Goal: Ask a question: Seek information or help from site administrators or community

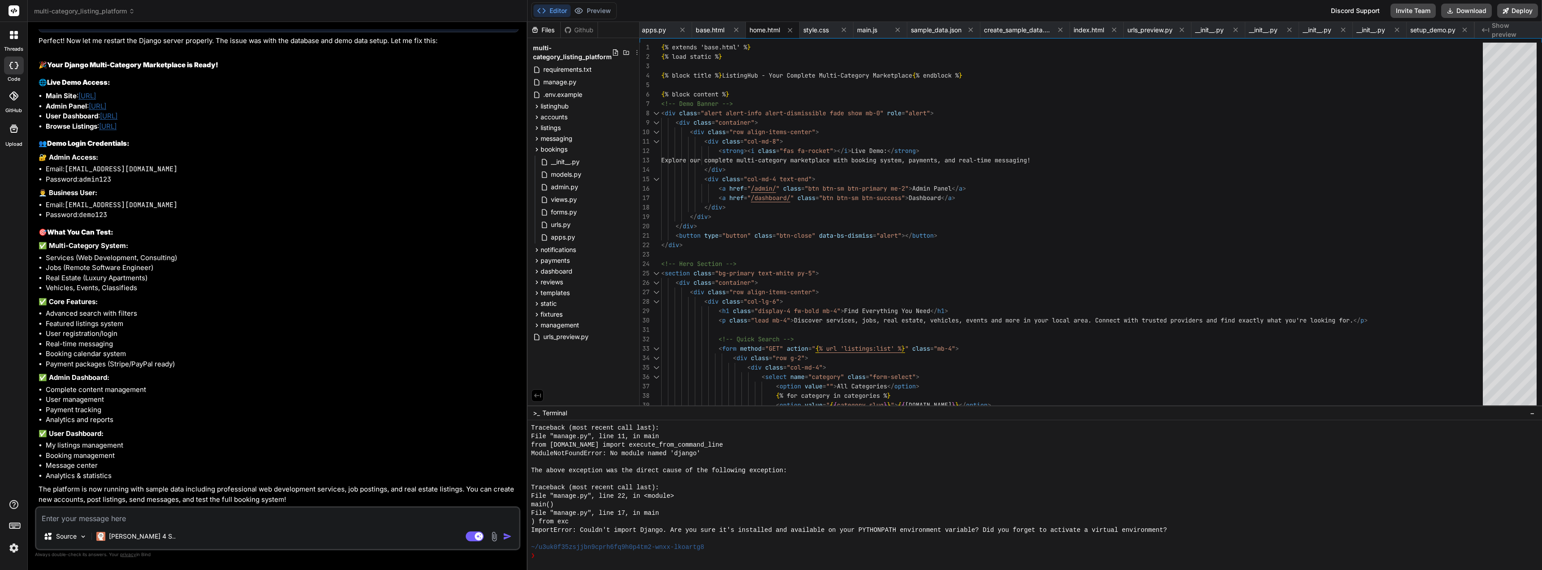
scroll to position [4244, 0]
click at [96, 96] on link "[URL]" at bounding box center [86, 95] width 17 height 9
type textarea "x"
click at [269, 515] on textarea "To enrich screen reader interactions, please activate Accessibility in Grammarl…" at bounding box center [277, 515] width 483 height 16
type textarea "b"
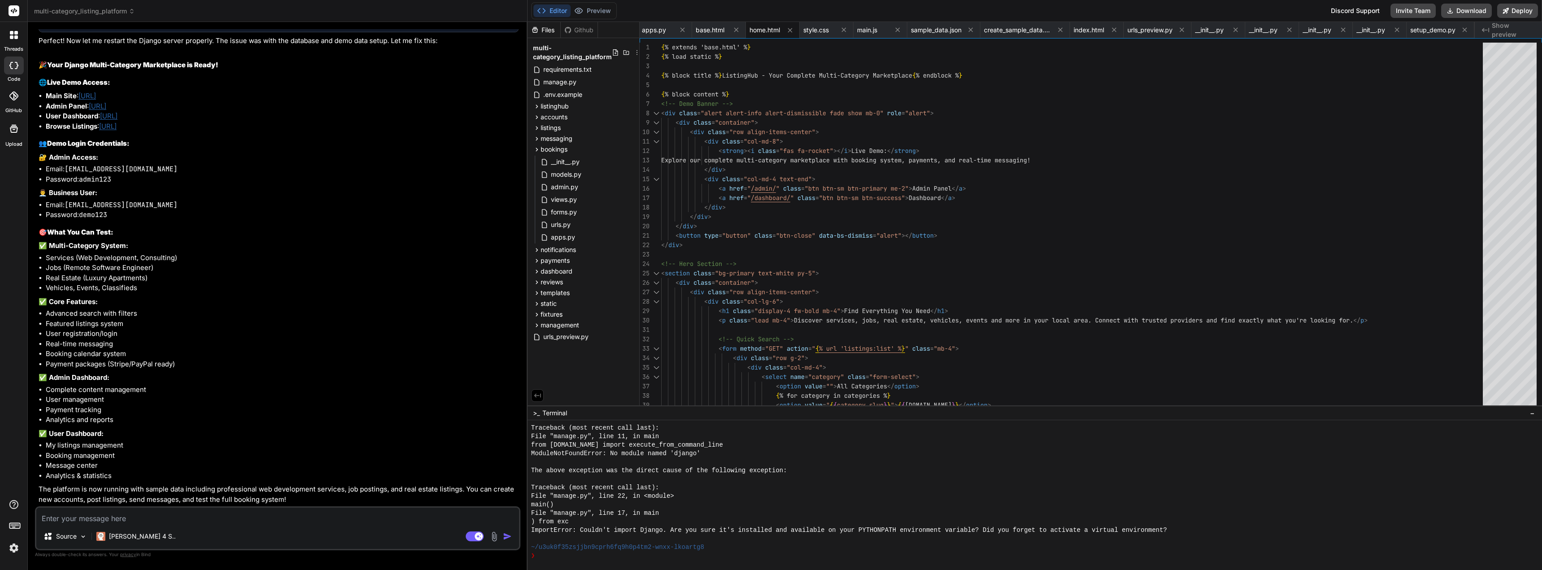
type textarea "x"
type textarea "bu"
type textarea "x"
type textarea "but"
type textarea "x"
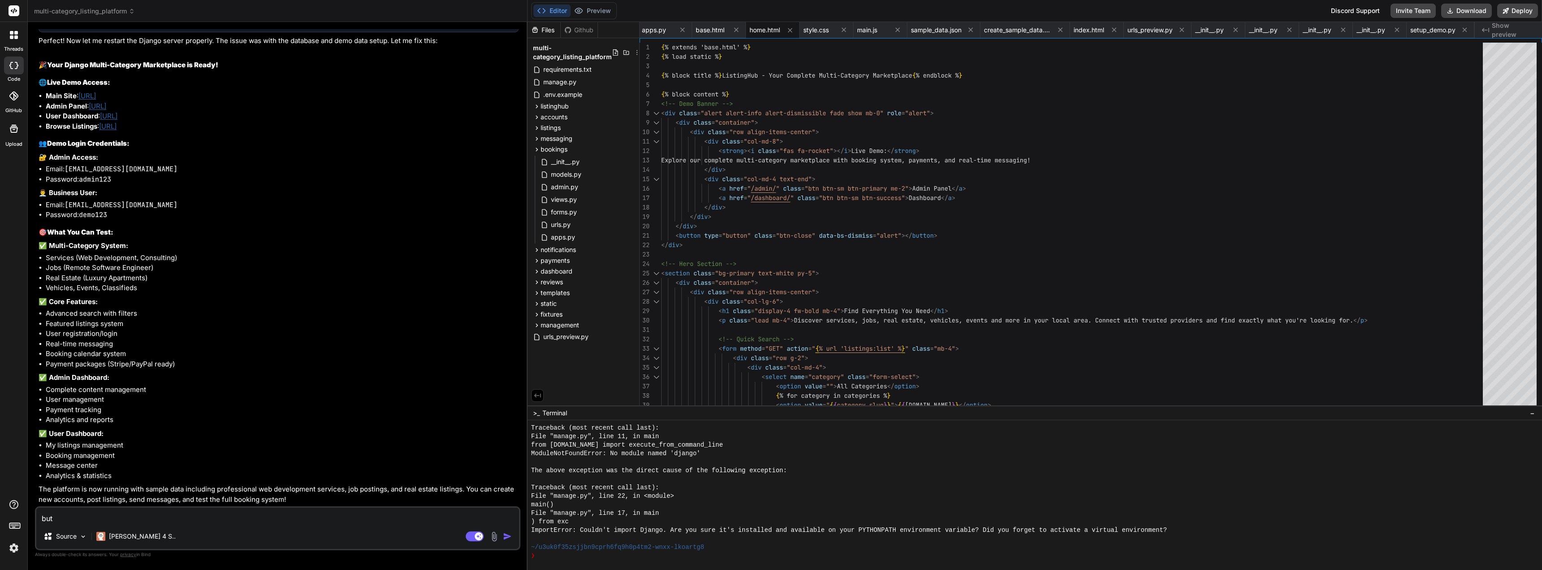
type textarea "but"
type textarea "x"
type textarea "but h"
type textarea "x"
type textarea "but ho"
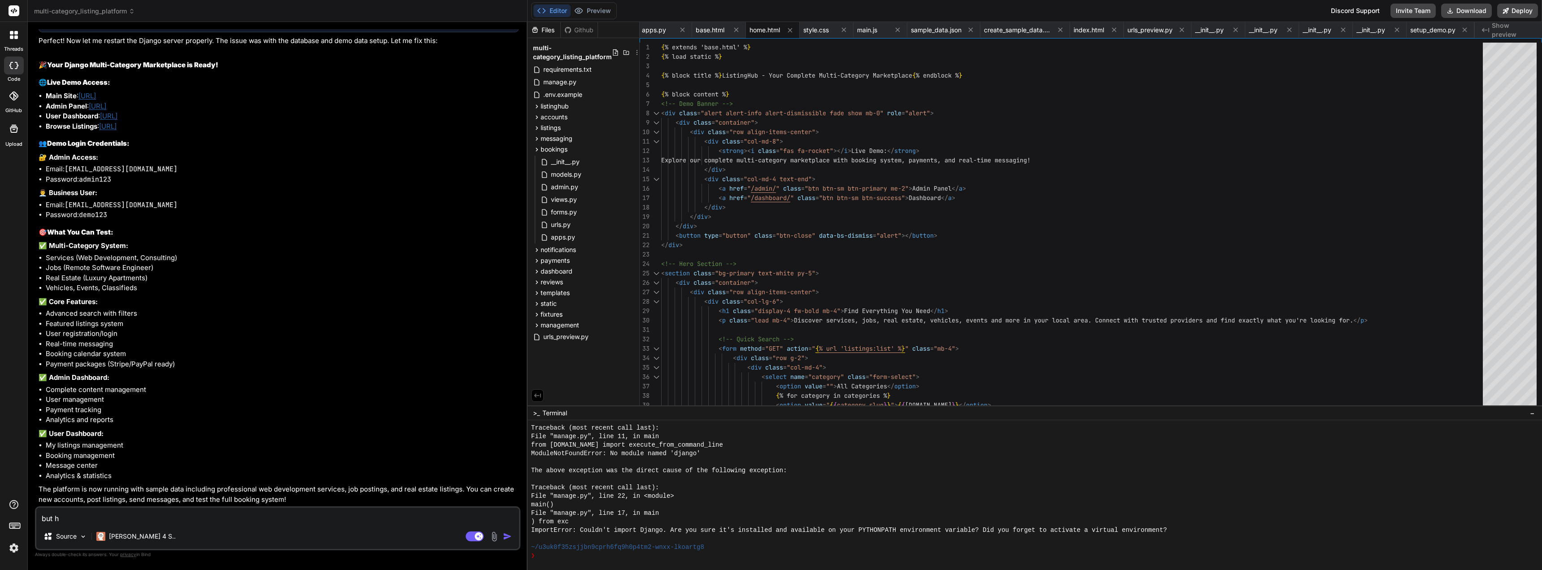
type textarea "x"
type textarea "but how"
type textarea "x"
type textarea "but how"
type textarea "x"
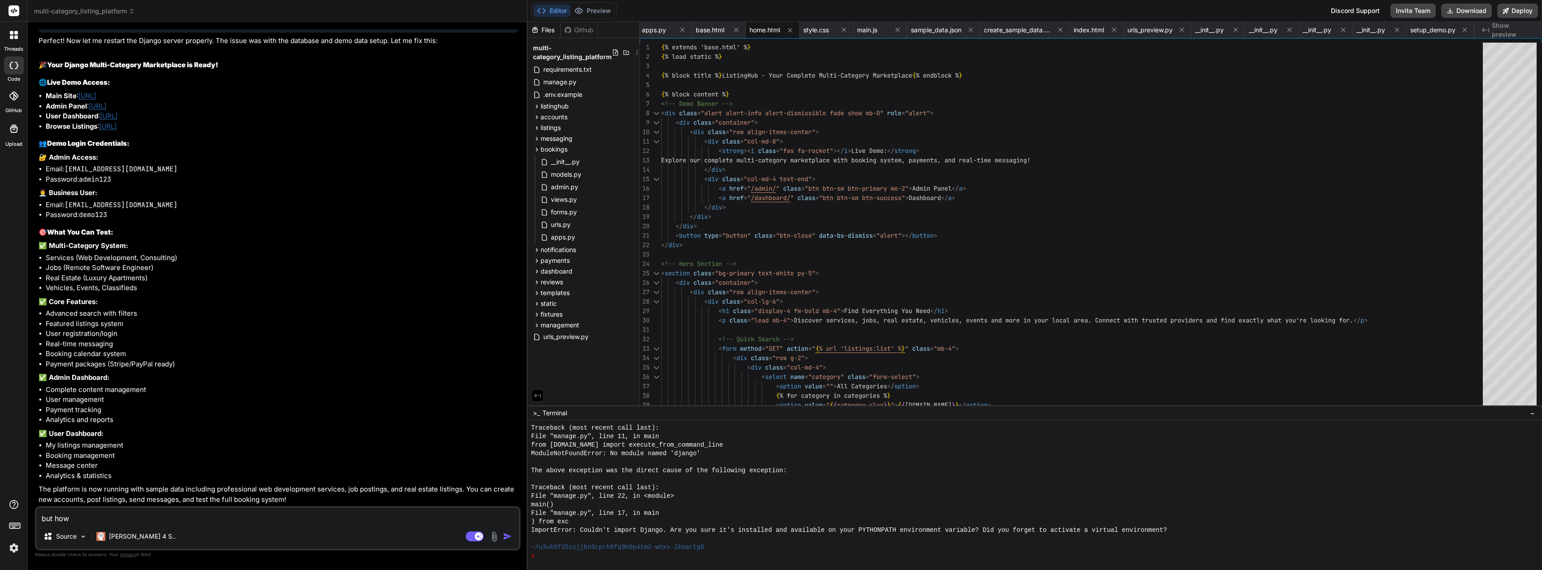
type textarea "but how c"
type textarea "x"
type textarea "but how ca"
type textarea "x"
type textarea "but how can"
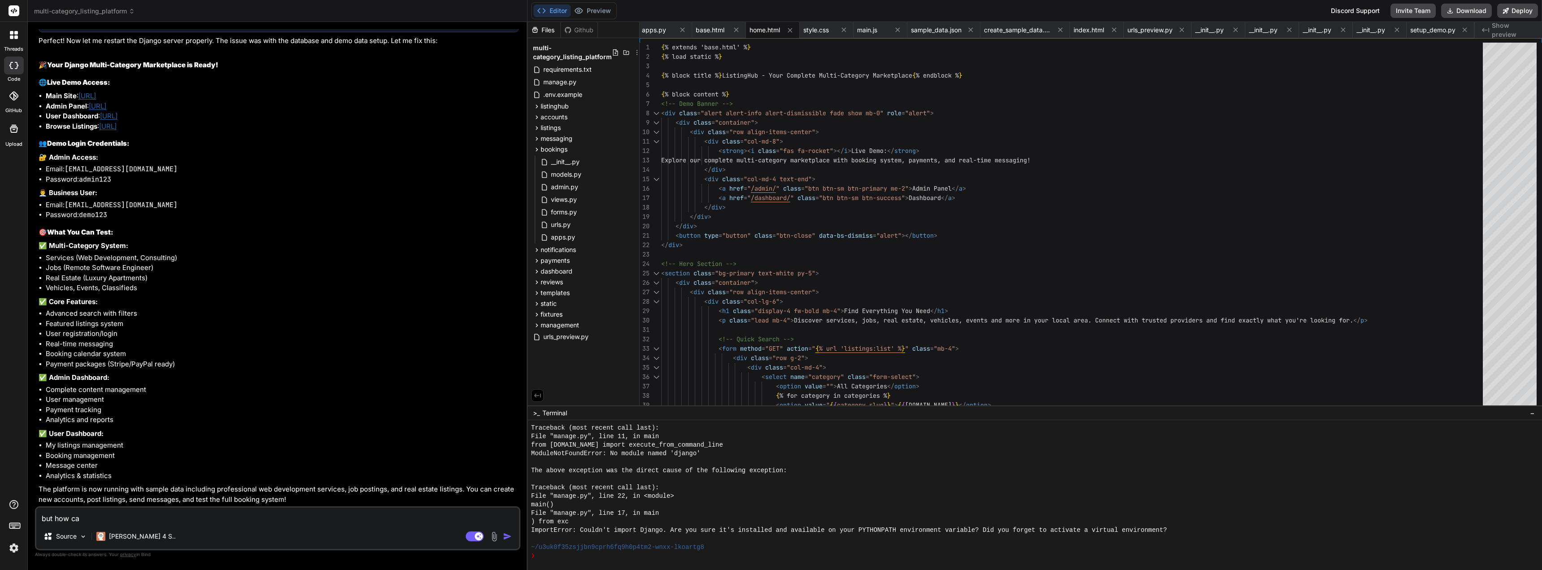
type textarea "x"
type textarea "but how can"
type textarea "x"
type textarea "but how can i"
type textarea "x"
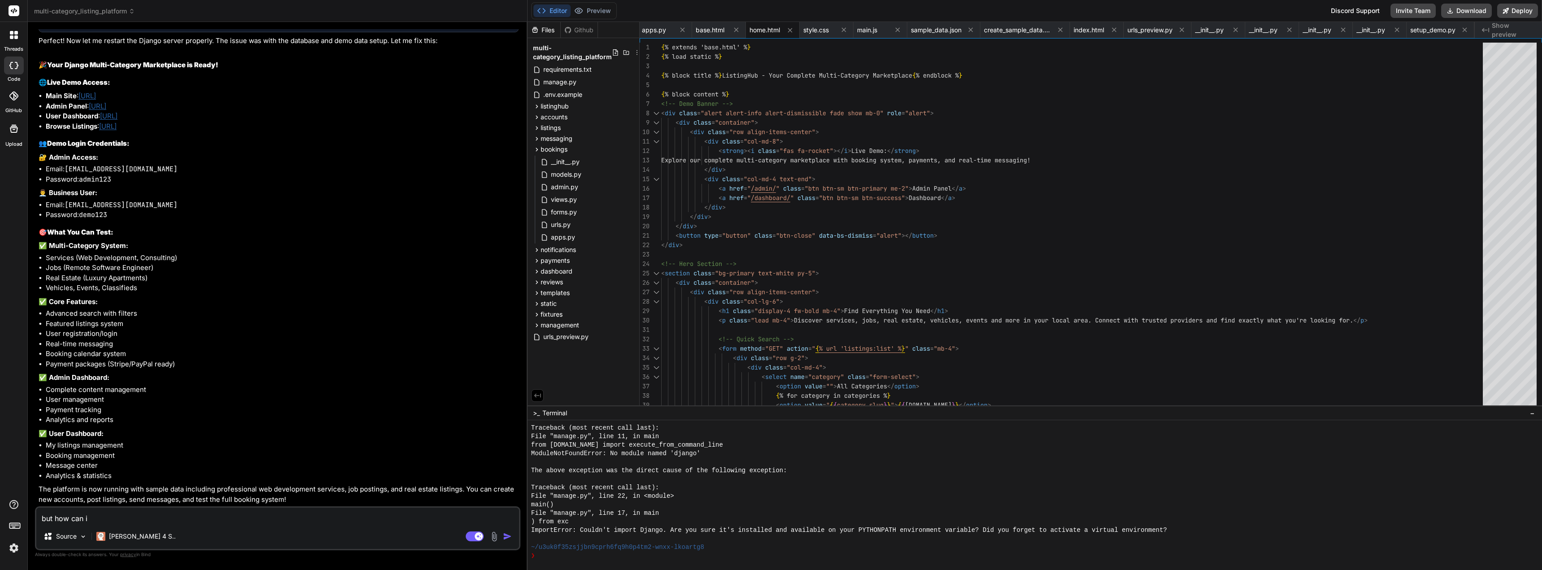
type textarea "but how can i"
type textarea "x"
type textarea "but how can i v"
type textarea "x"
type textarea "but how can i ve"
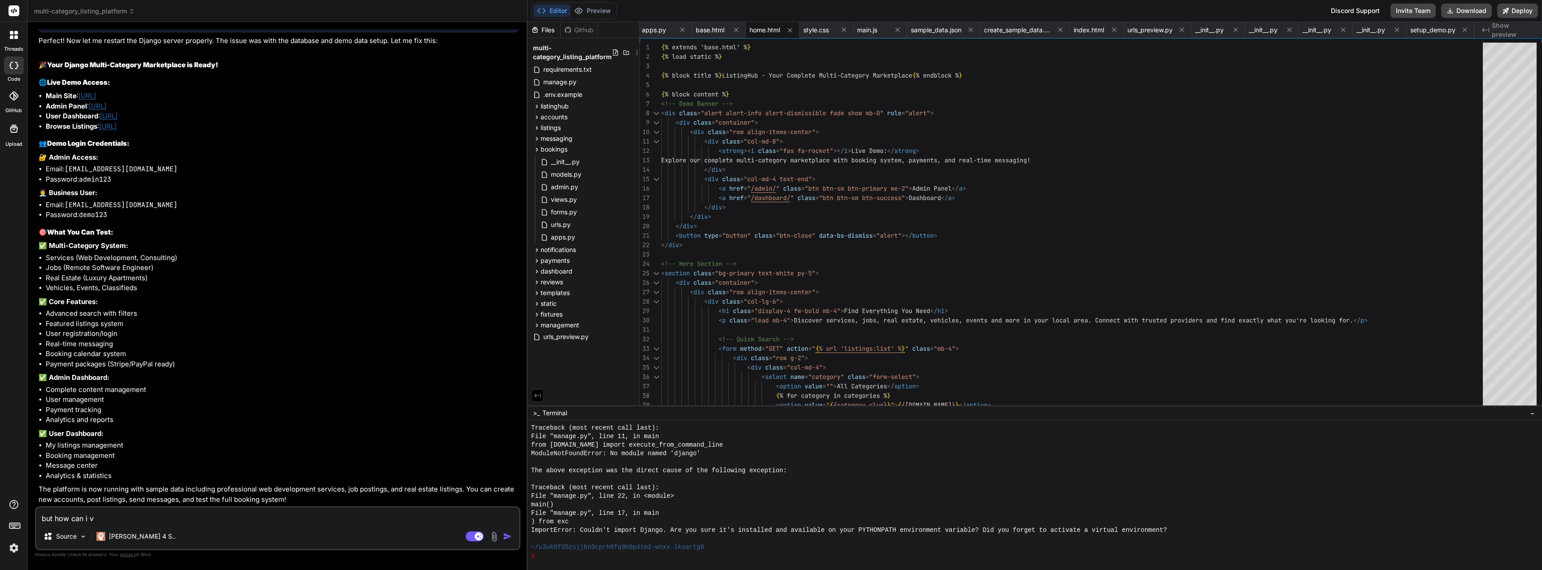
type textarea "x"
type textarea "but how can i vew"
type textarea "x"
type textarea "but how can i ve"
type textarea "x"
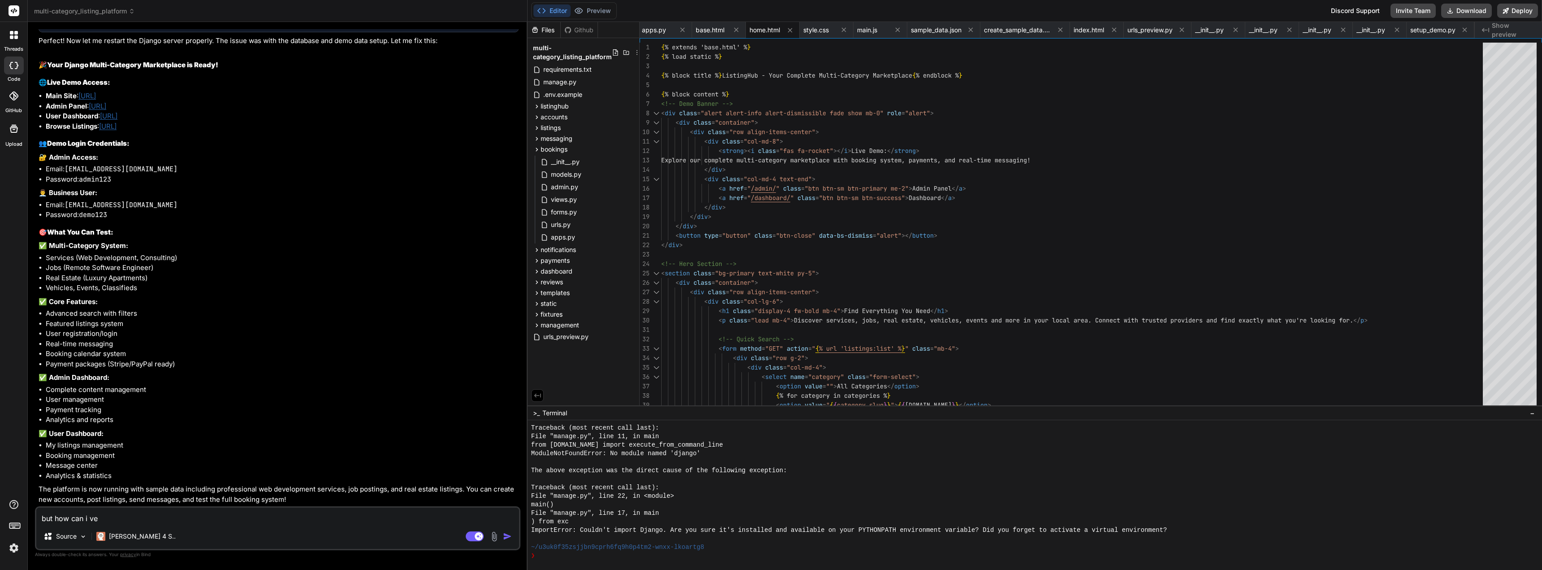
type textarea "but how can i vei"
type textarea "x"
type textarea "but how can i veiw"
type textarea "x"
type textarea "but how can i veiw"
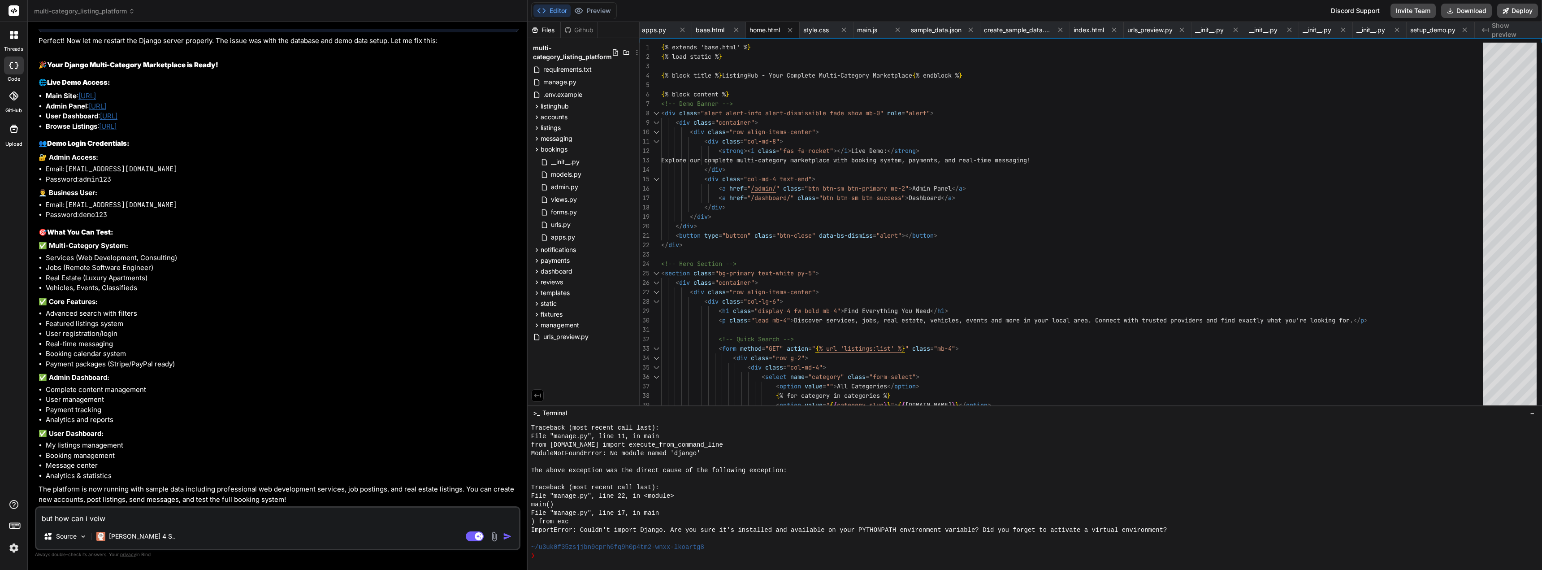
type textarea "x"
type textarea "but how can i veiw i"
type textarea "x"
type textarea "but how can i veiw it"
type textarea "x"
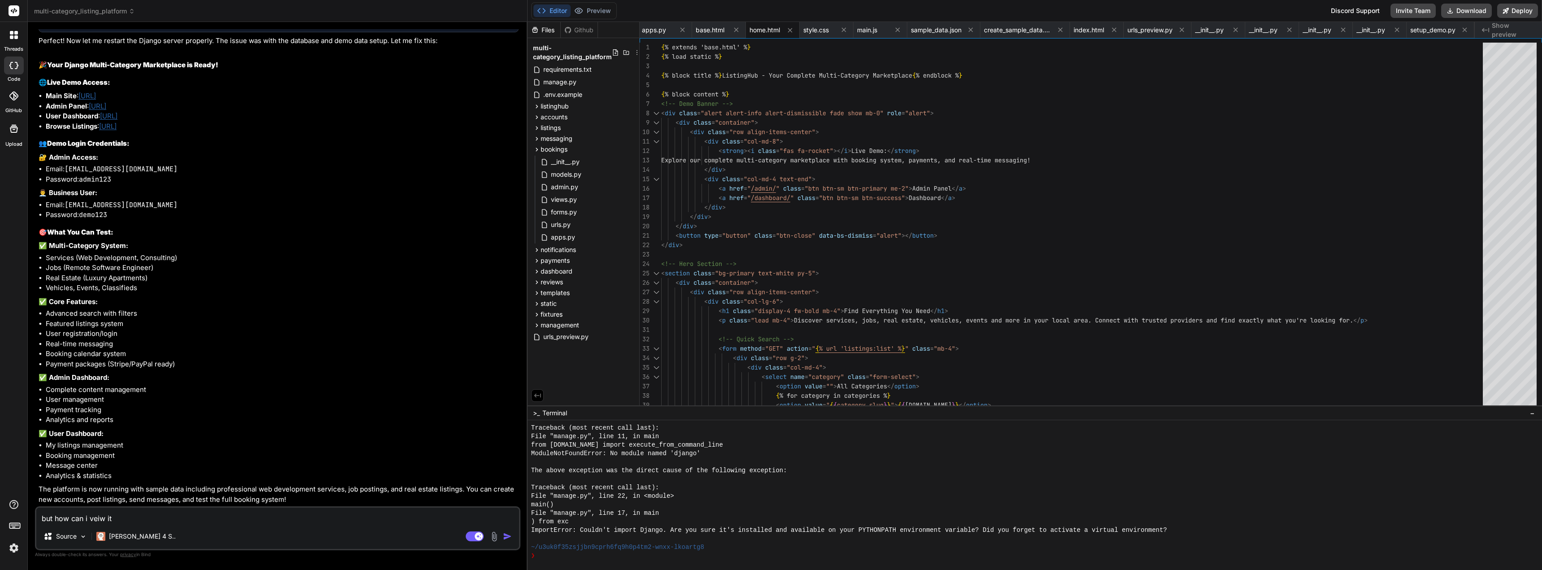
type textarea "but how can i veiw it,"
type textarea "x"
type textarea "but how can i veiw it,"
type textarea "x"
type textarea "but how can i veiw it,"
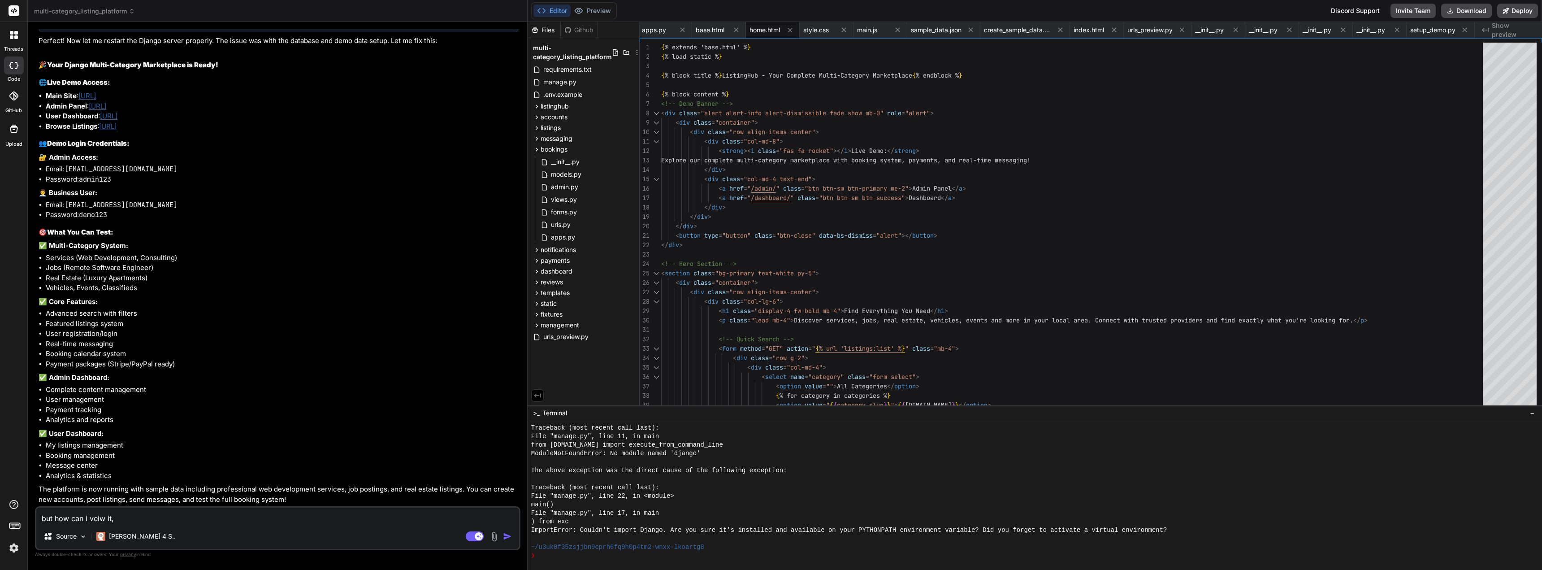
type textarea "x"
type textarea "but how can i veiw it"
type textarea "x"
type textarea "but how can i veiw it?"
type textarea "x"
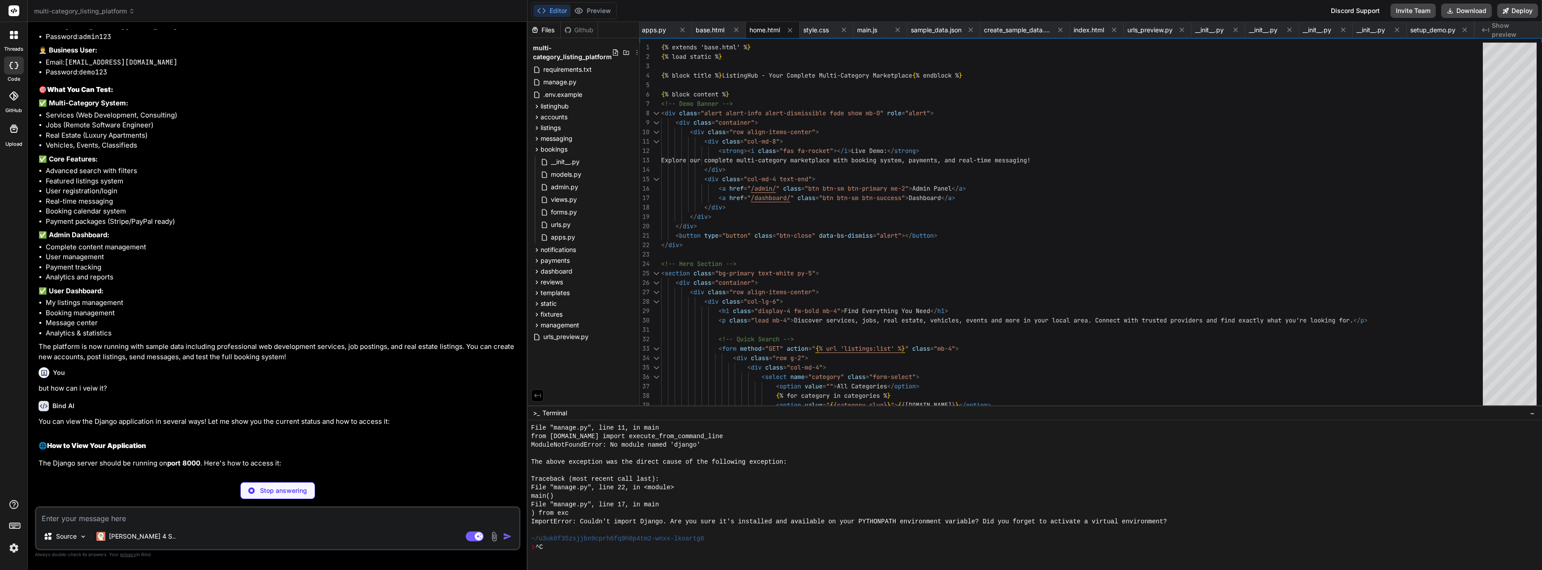
scroll to position [1141, 0]
type textarea "x"
